Goal: Check status: Check status

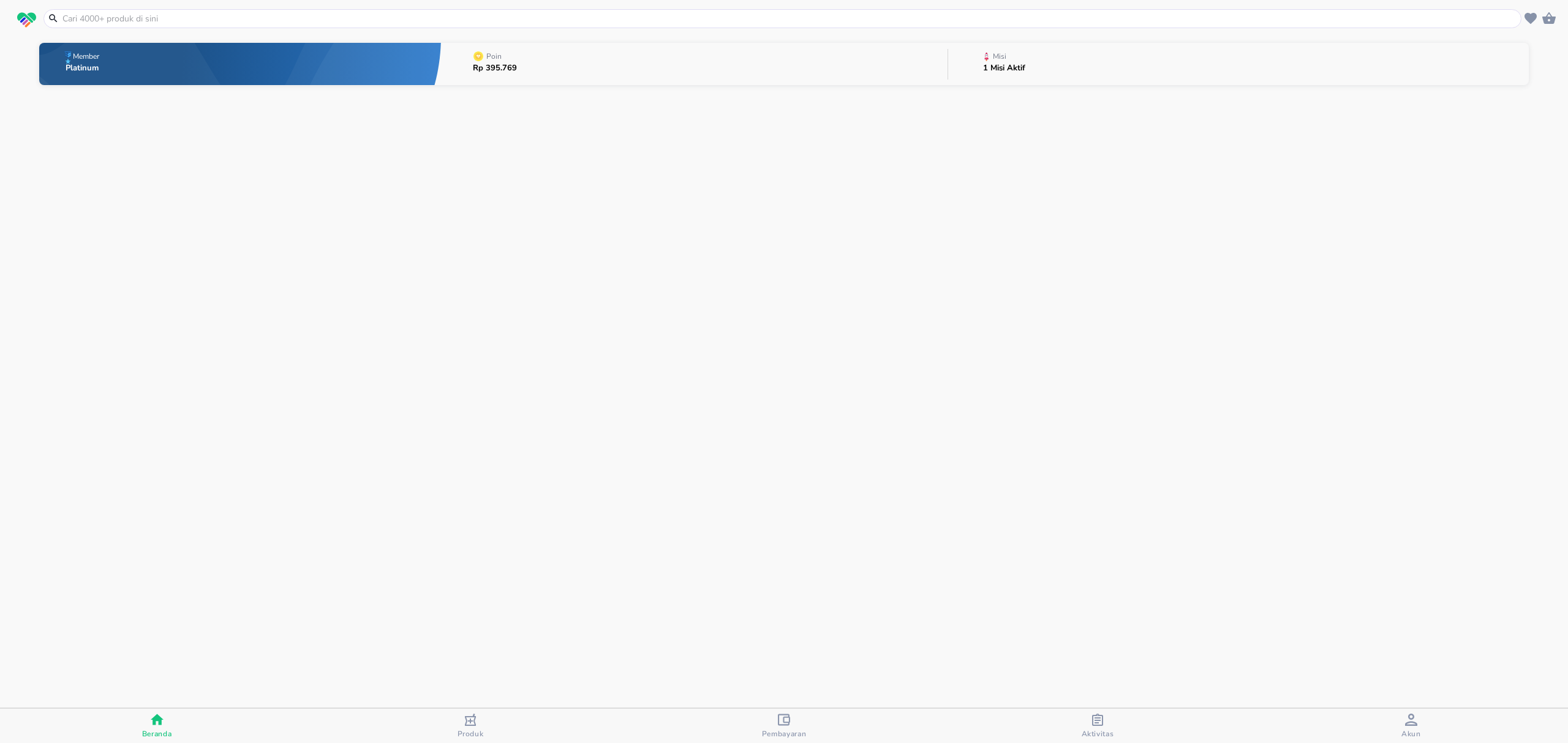
click at [1096, 730] on span "Aktivitas" at bounding box center [1098, 734] width 33 height 10
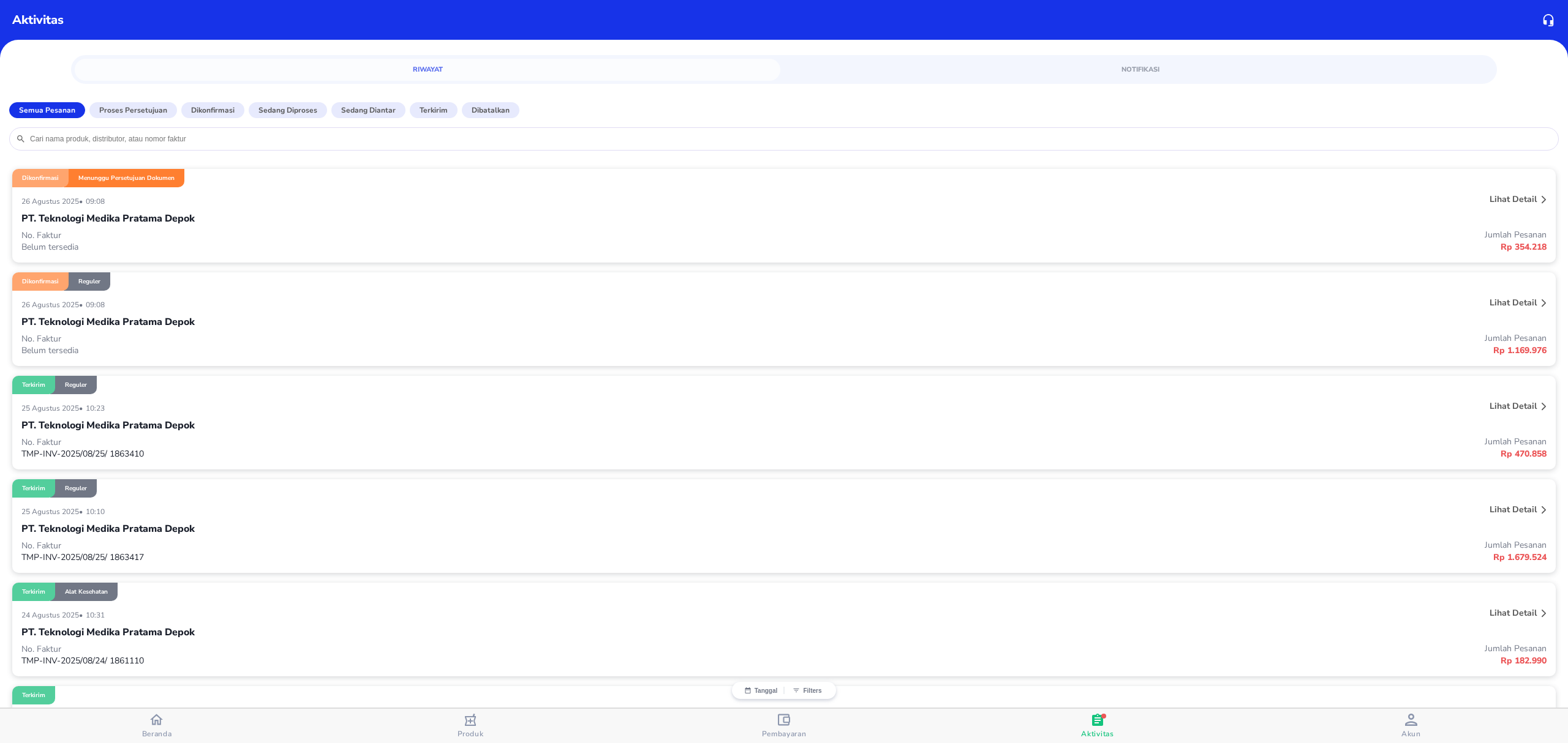
click at [334, 142] on input "search" at bounding box center [790, 139] width 1524 height 10
paste input "25082602081824O4zk3D5HS"
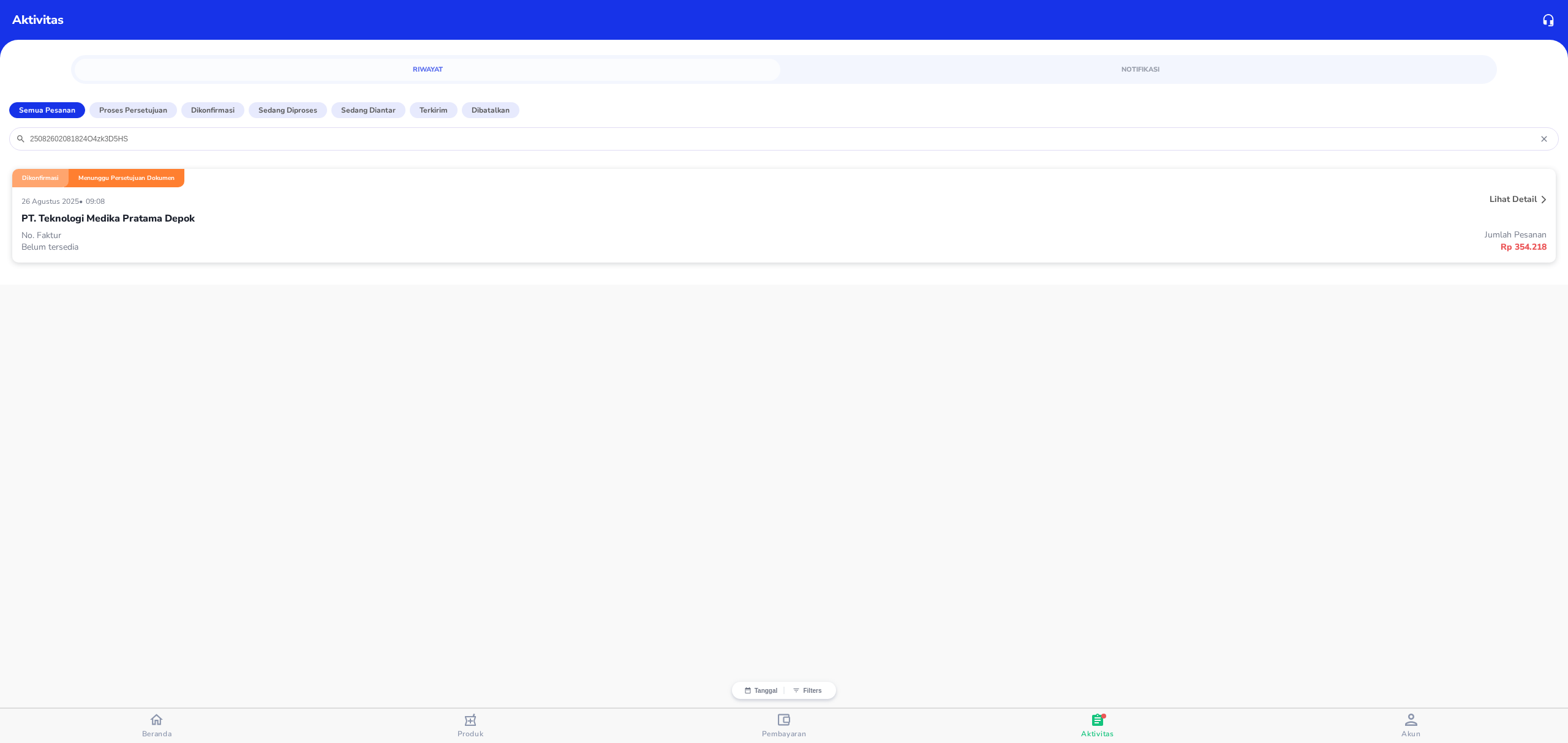
type input "25082602081824O4zk3D5HS"
click at [307, 194] on div "[DATE] • 09:08" at bounding box center [466, 201] width 890 height 15
